Goal: Find contact information

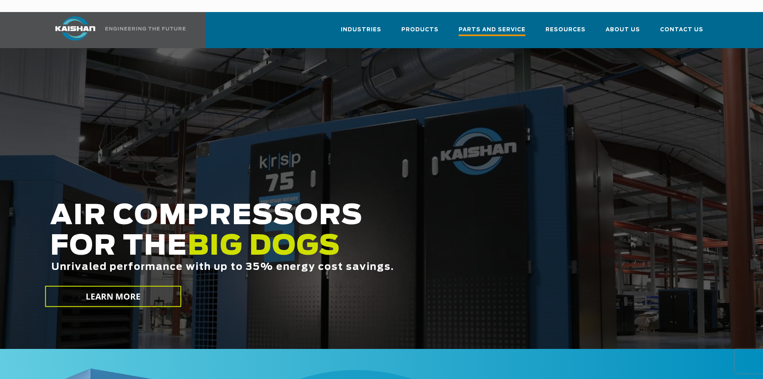
click at [496, 25] on span "Parts and Service" at bounding box center [492, 30] width 67 height 11
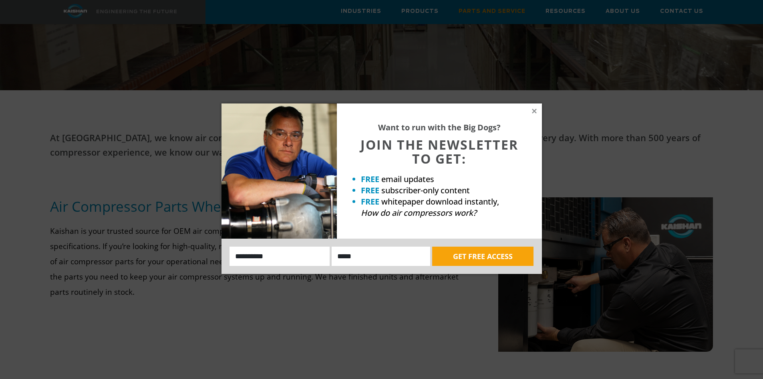
scroll to position [194, 0]
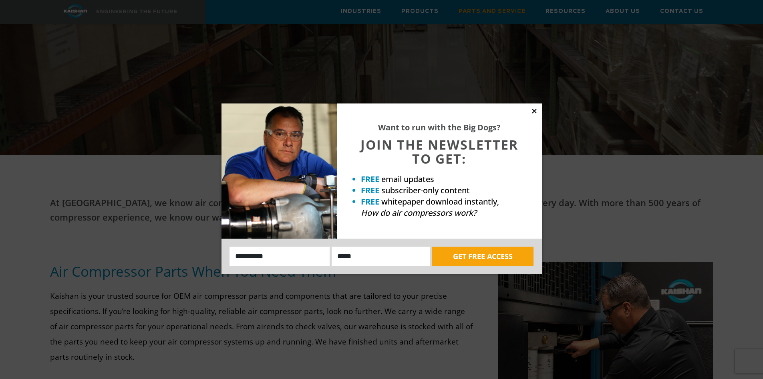
click at [537, 110] on icon at bounding box center [534, 110] width 7 height 7
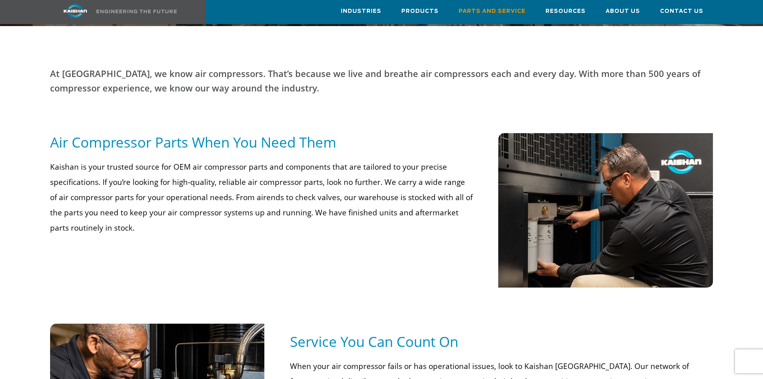
scroll to position [321, 0]
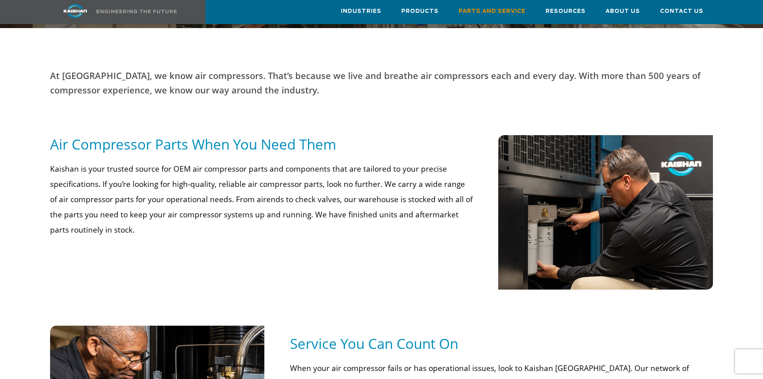
click at [203, 135] on h5 "Air Compressor Parts When You Need Them" at bounding box center [261, 144] width 423 height 18
click at [101, 122] on div "At Kaishan, we know air compressors. That’s because we live and breathe air com…" at bounding box center [381, 101] width 673 height 67
drag, startPoint x: 101, startPoint y: 122, endPoint x: 223, endPoint y: 166, distance: 129.7
click at [110, 132] on div "At Kaishan, we know air compressors. That’s because we live and breathe air com…" at bounding box center [381, 186] width 673 height 237
drag, startPoint x: 393, startPoint y: 209, endPoint x: 395, endPoint y: 224, distance: 15.7
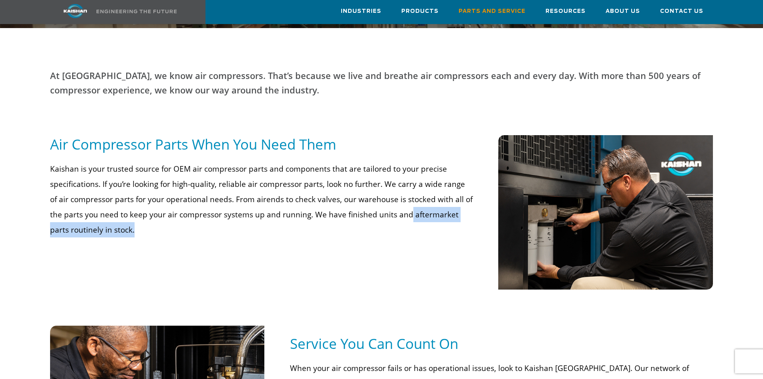
click at [394, 224] on p "Kaishan is your trusted source for OEM air compressor parts and components that…" at bounding box center [261, 199] width 423 height 76
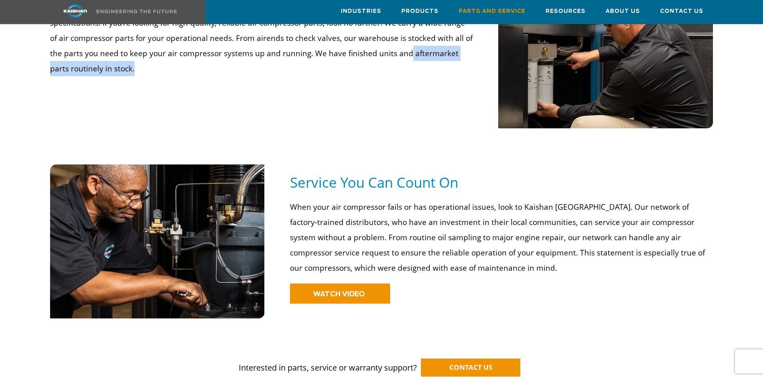
scroll to position [521, 0]
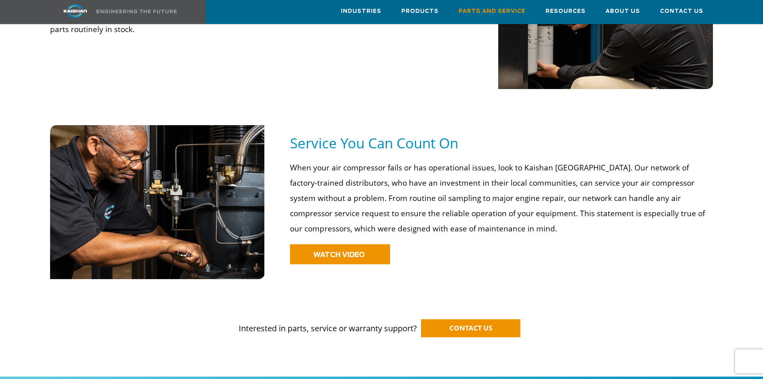
click at [337, 255] on div "WATCH VIDEO" at bounding box center [501, 257] width 423 height 26
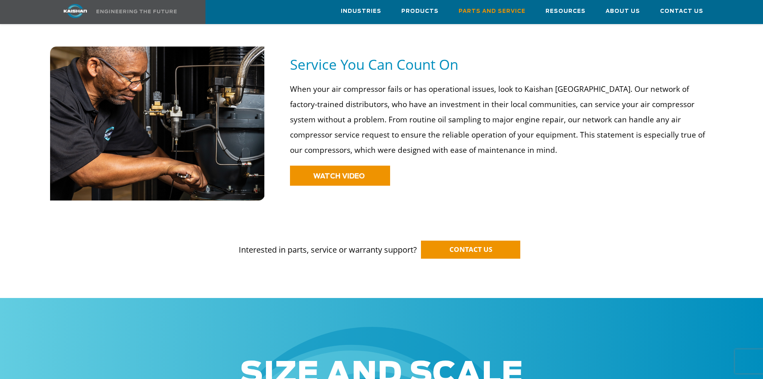
scroll to position [601, 0]
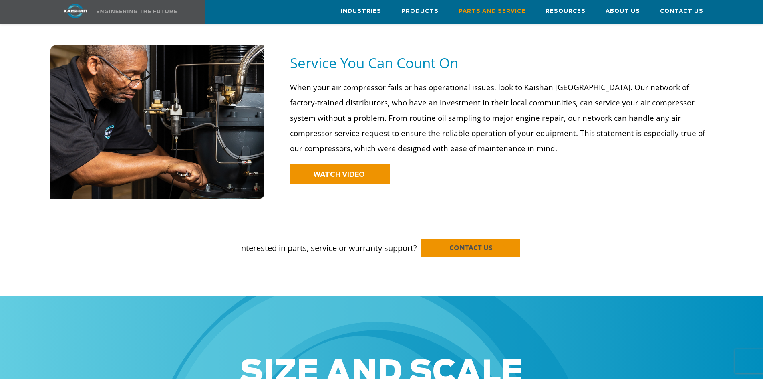
click at [462, 243] on span "CONTACT US" at bounding box center [471, 247] width 43 height 9
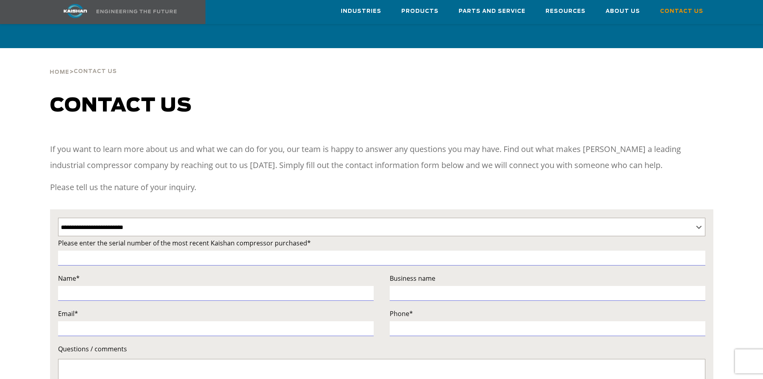
select select "**********"
